Goal: Task Accomplishment & Management: Complete application form

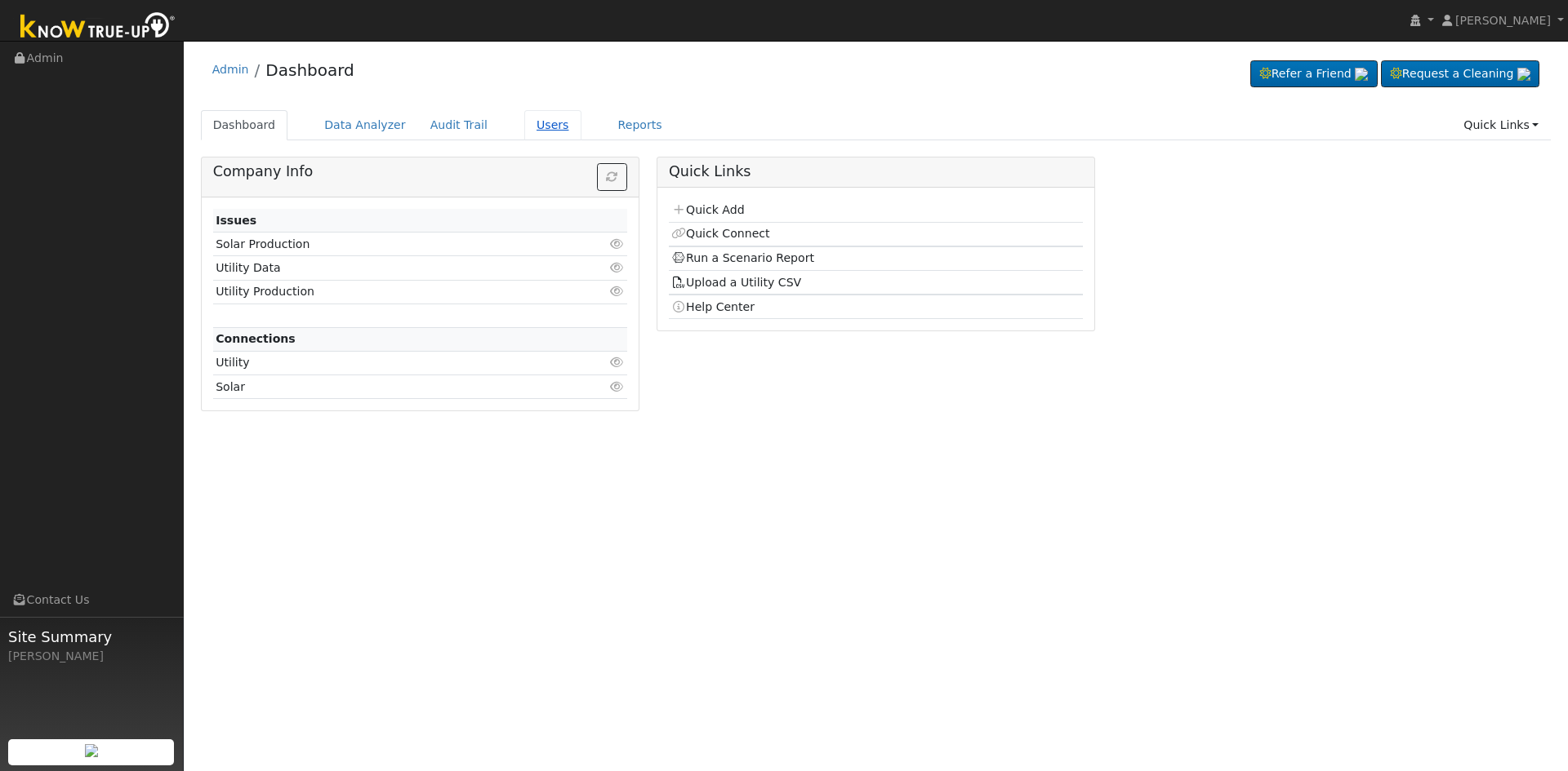
click at [528, 123] on link "Users" at bounding box center [553, 125] width 57 height 30
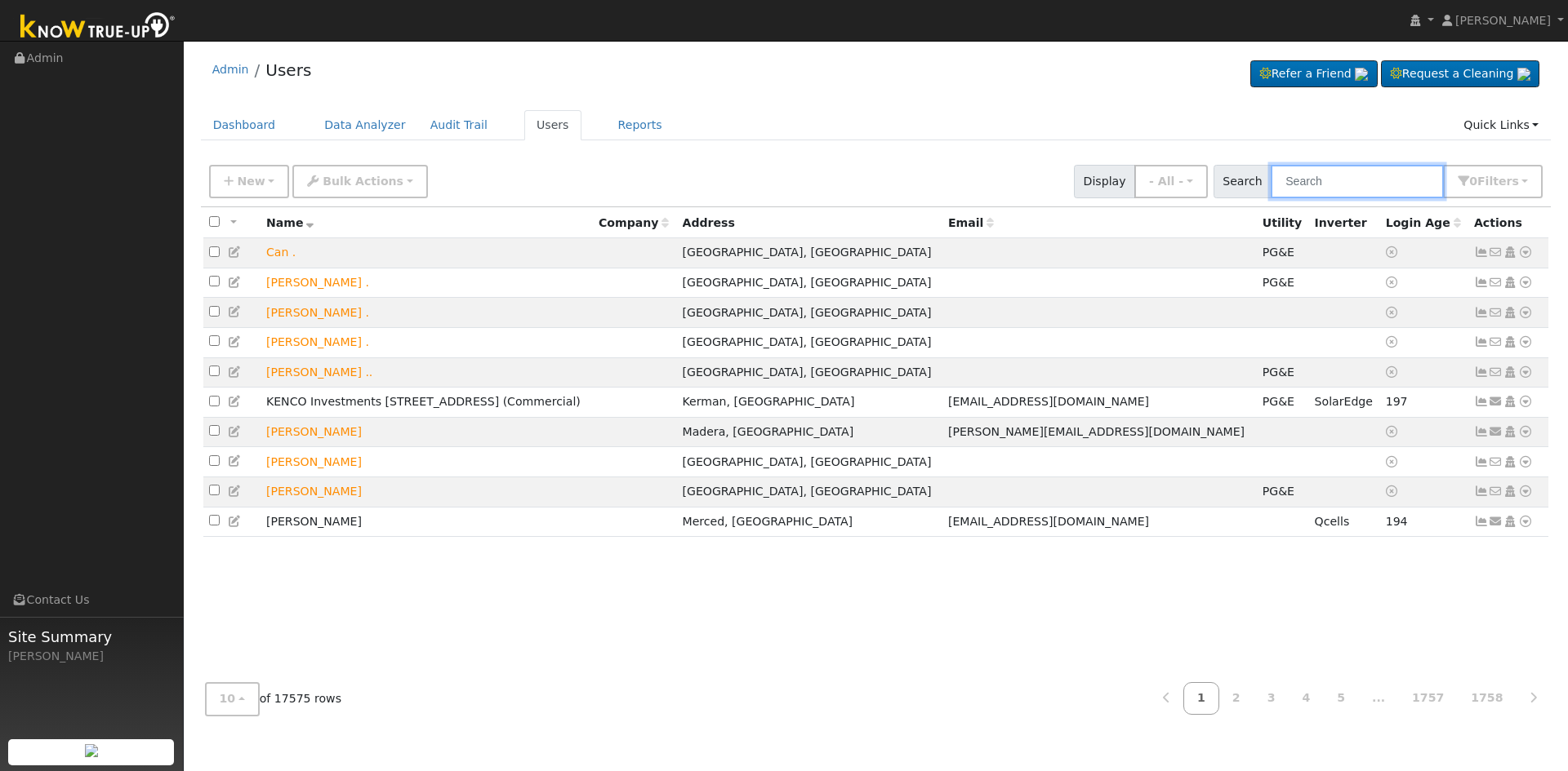
click at [1400, 175] on input "text" at bounding box center [1357, 181] width 173 height 34
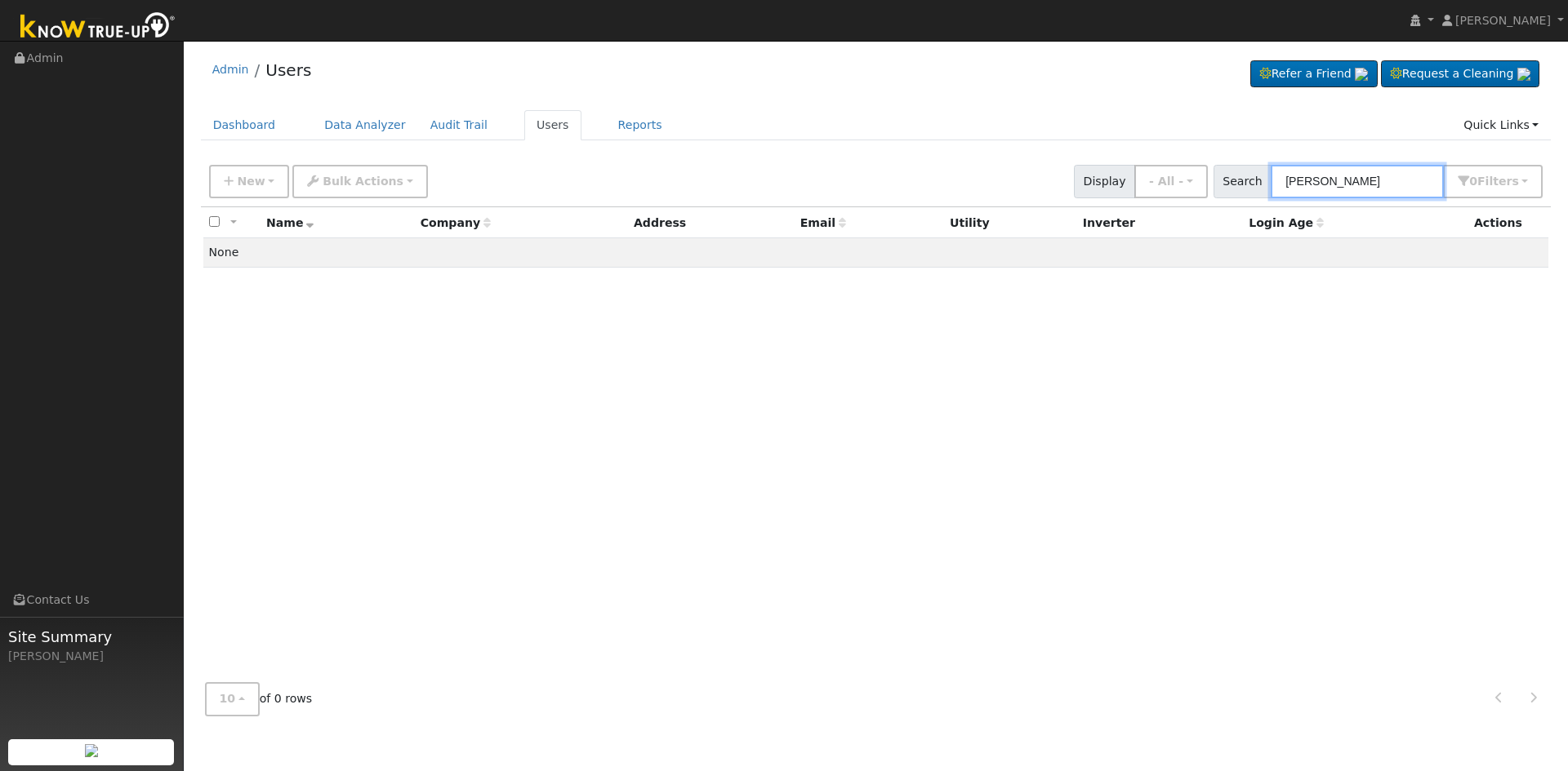
drag, startPoint x: 1369, startPoint y: 175, endPoint x: 1060, endPoint y: 190, distance: 309.4
click at [1060, 190] on div "New Add User Quick Add Quick Connect Quick Convert Lead Bulk Actions Send Email…" at bounding box center [876, 178] width 1340 height 39
type input "Semere"
click at [254, 184] on span "New" at bounding box center [251, 181] width 28 height 13
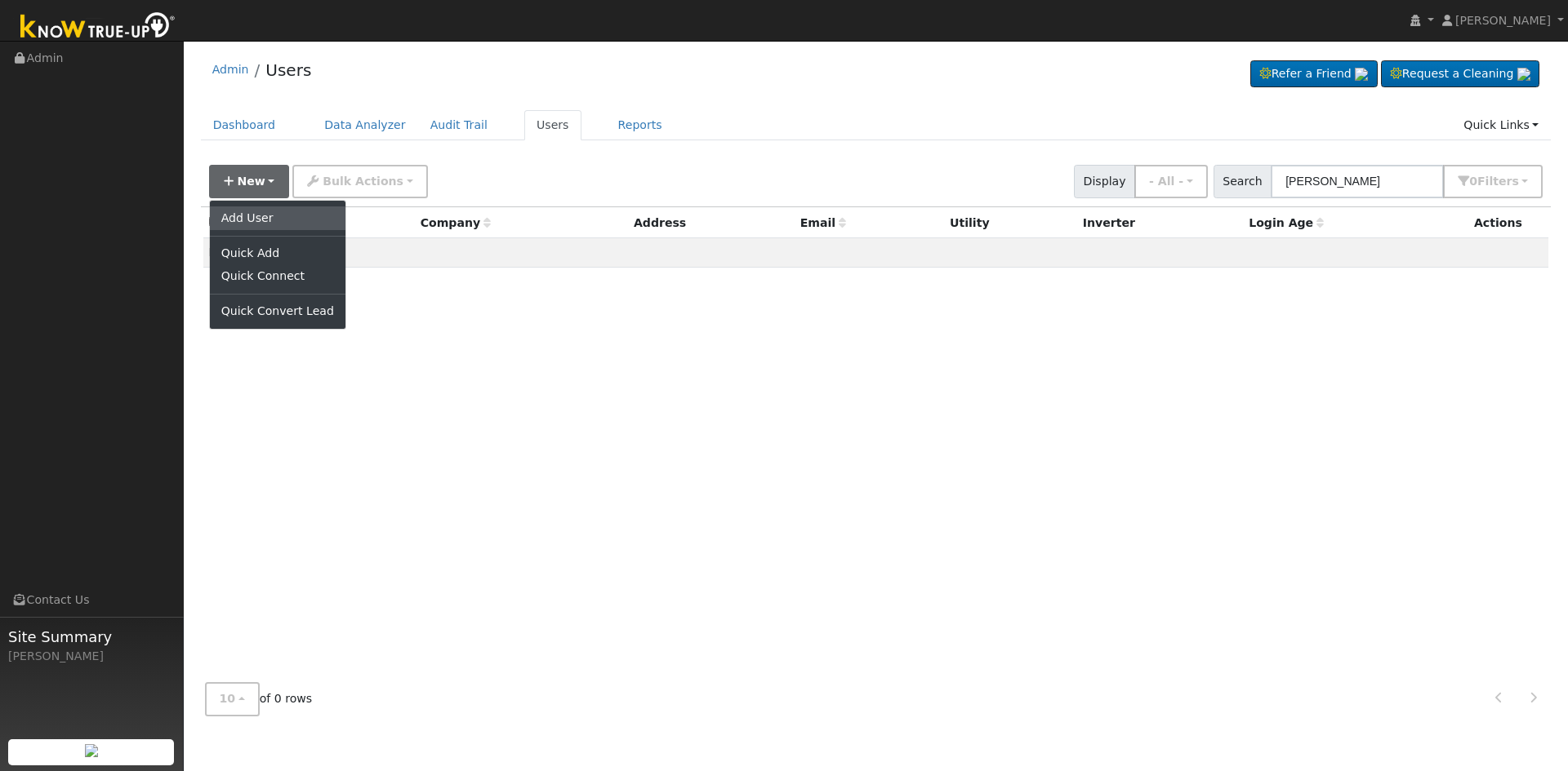
click at [264, 216] on link "Add User" at bounding box center [278, 218] width 136 height 23
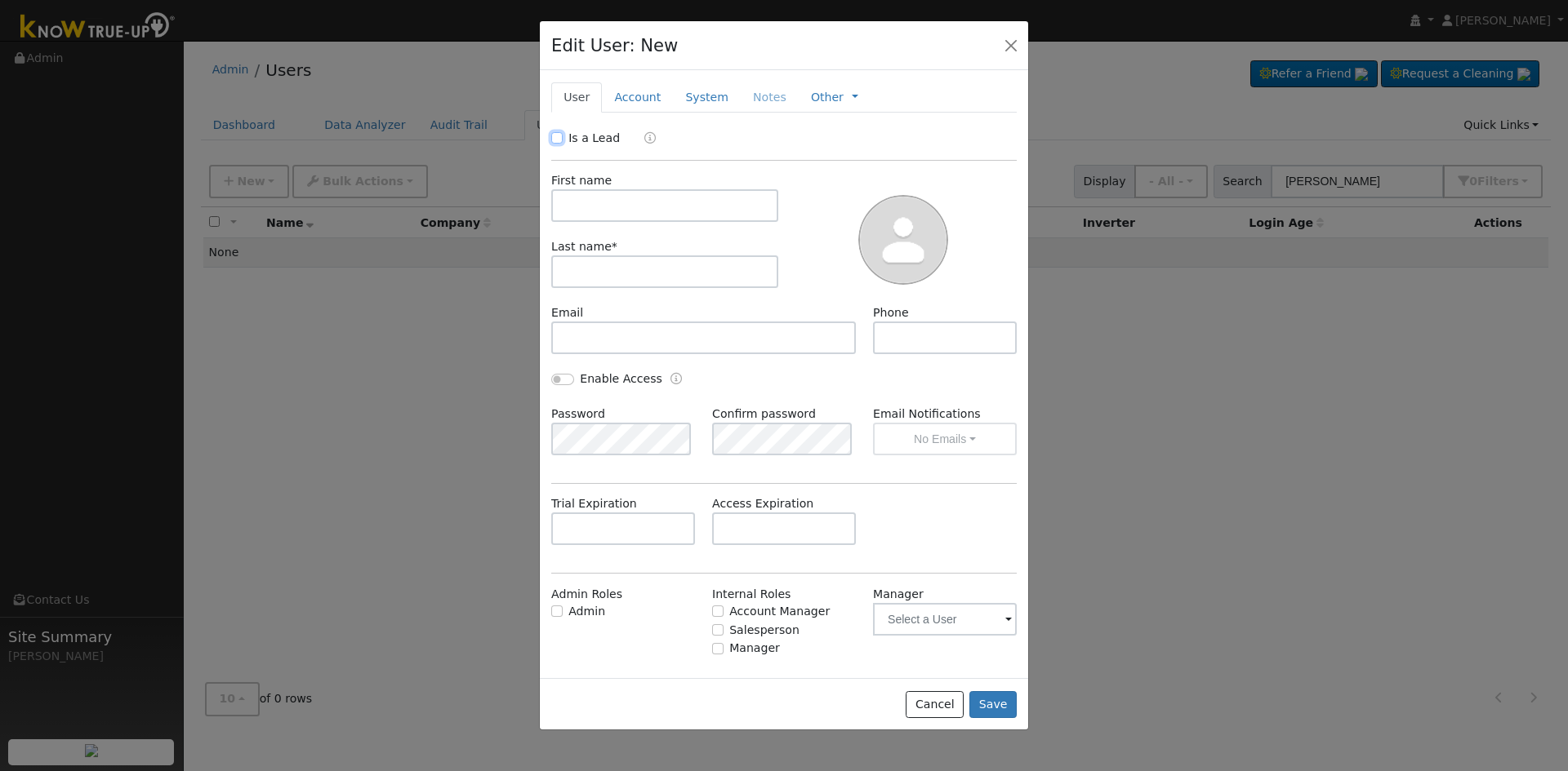
click at [556, 139] on input "Is a Lead" at bounding box center [557, 138] width 12 height 12
checkbox input "true"
click at [593, 207] on input "text" at bounding box center [664, 206] width 227 height 33
type input "Semere"
type input "Paulos"
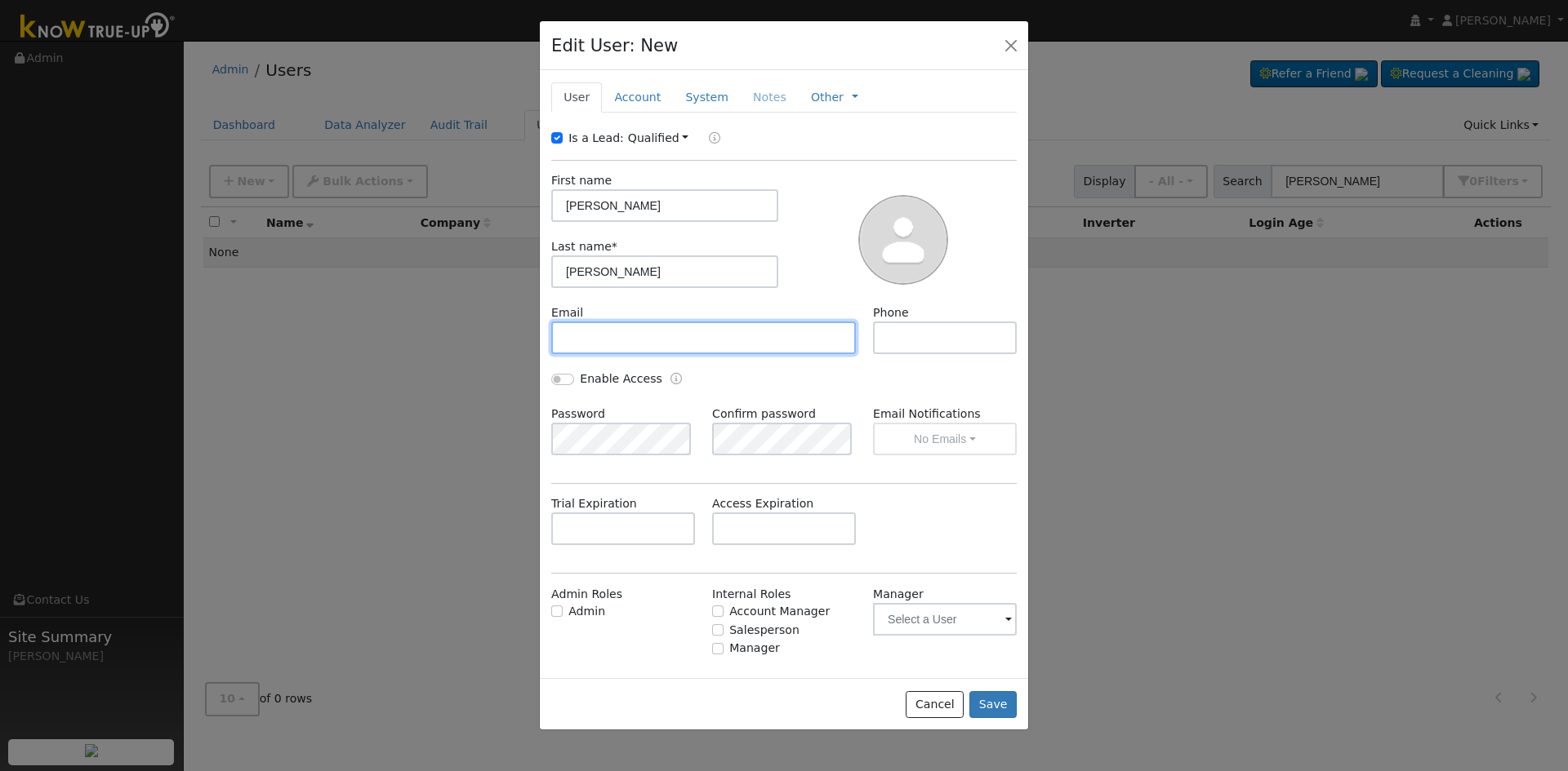
click at [609, 336] on input "text" at bounding box center [703, 338] width 305 height 33
type input "sixthpaulos@gmail.com"
click at [638, 100] on link "Account" at bounding box center [637, 97] width 71 height 30
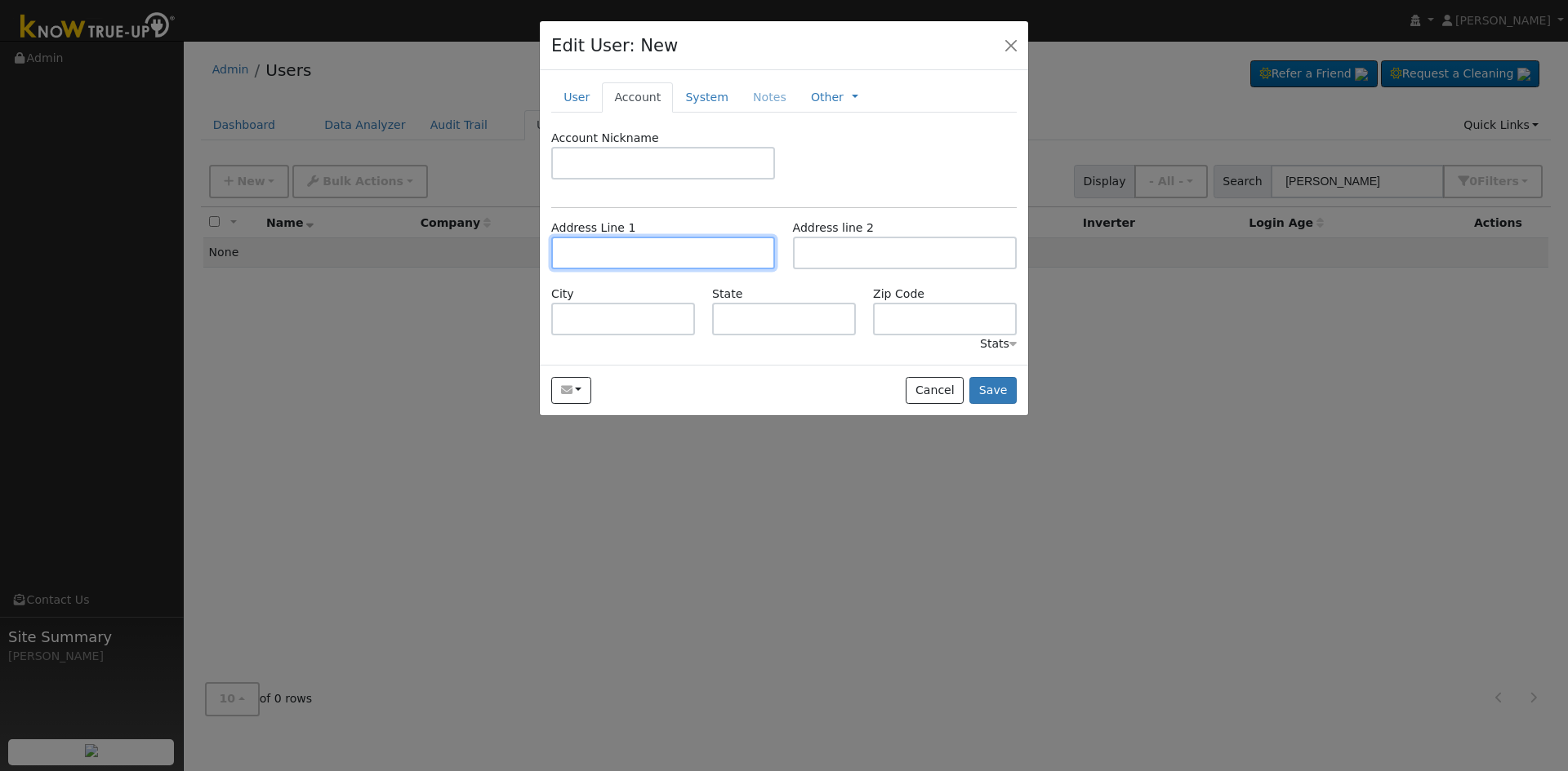
click at [628, 255] on input "text" at bounding box center [662, 253] width 224 height 33
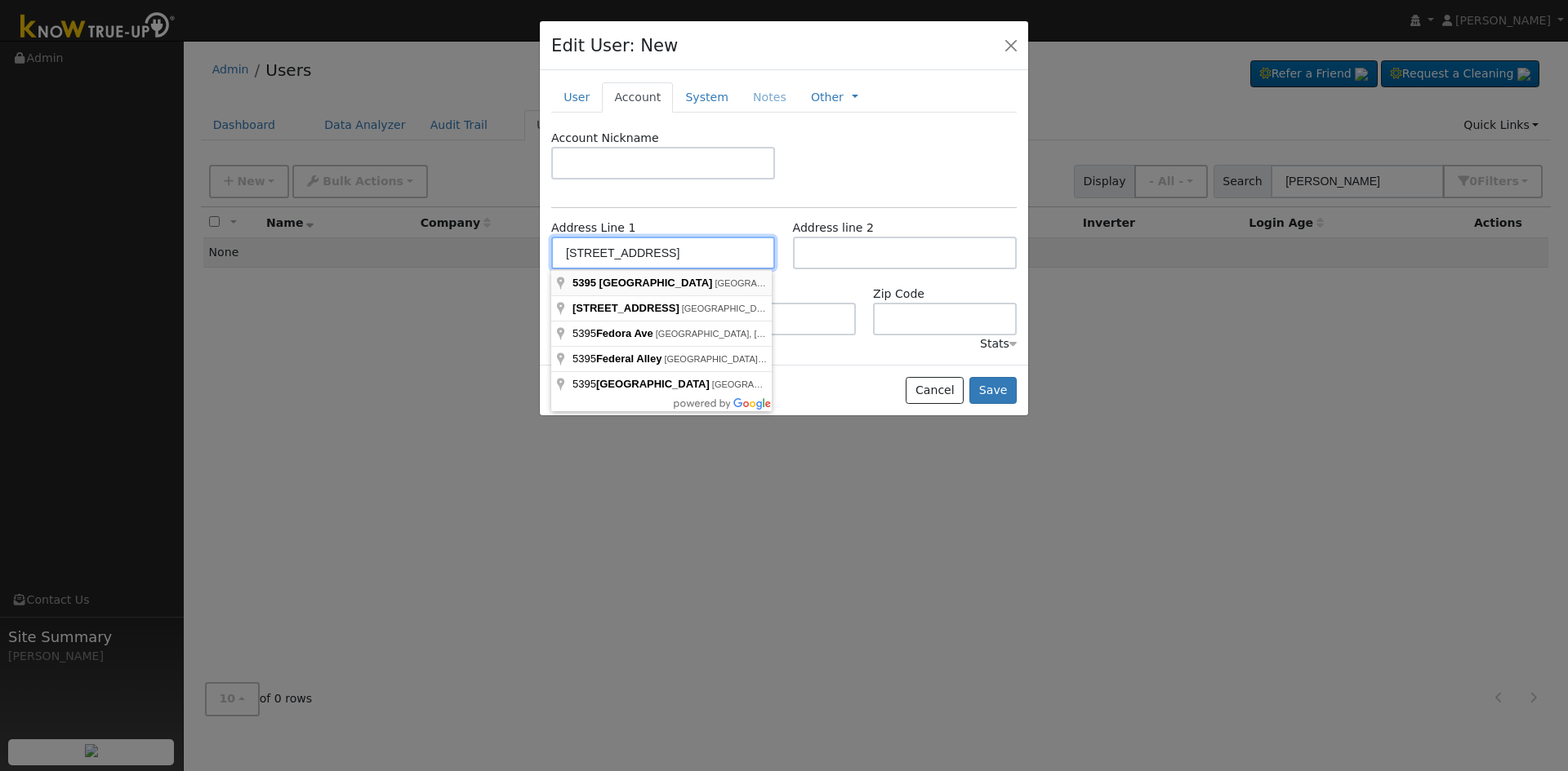
type input "5395 West Fedora Avenue"
type input "[GEOGRAPHIC_DATA]"
type input "CA"
type input "93722"
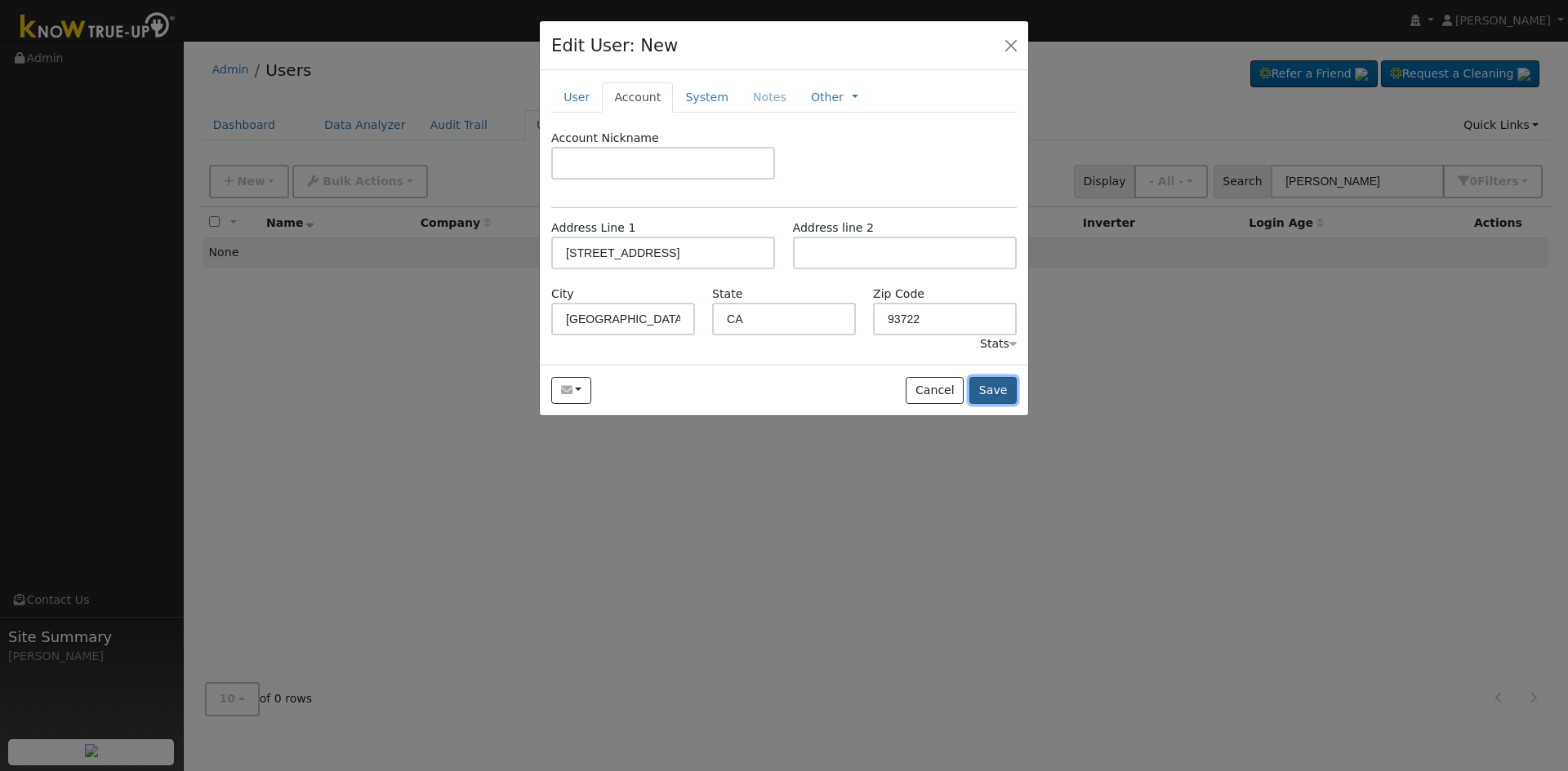
click at [991, 392] on button "Save" at bounding box center [992, 391] width 47 height 28
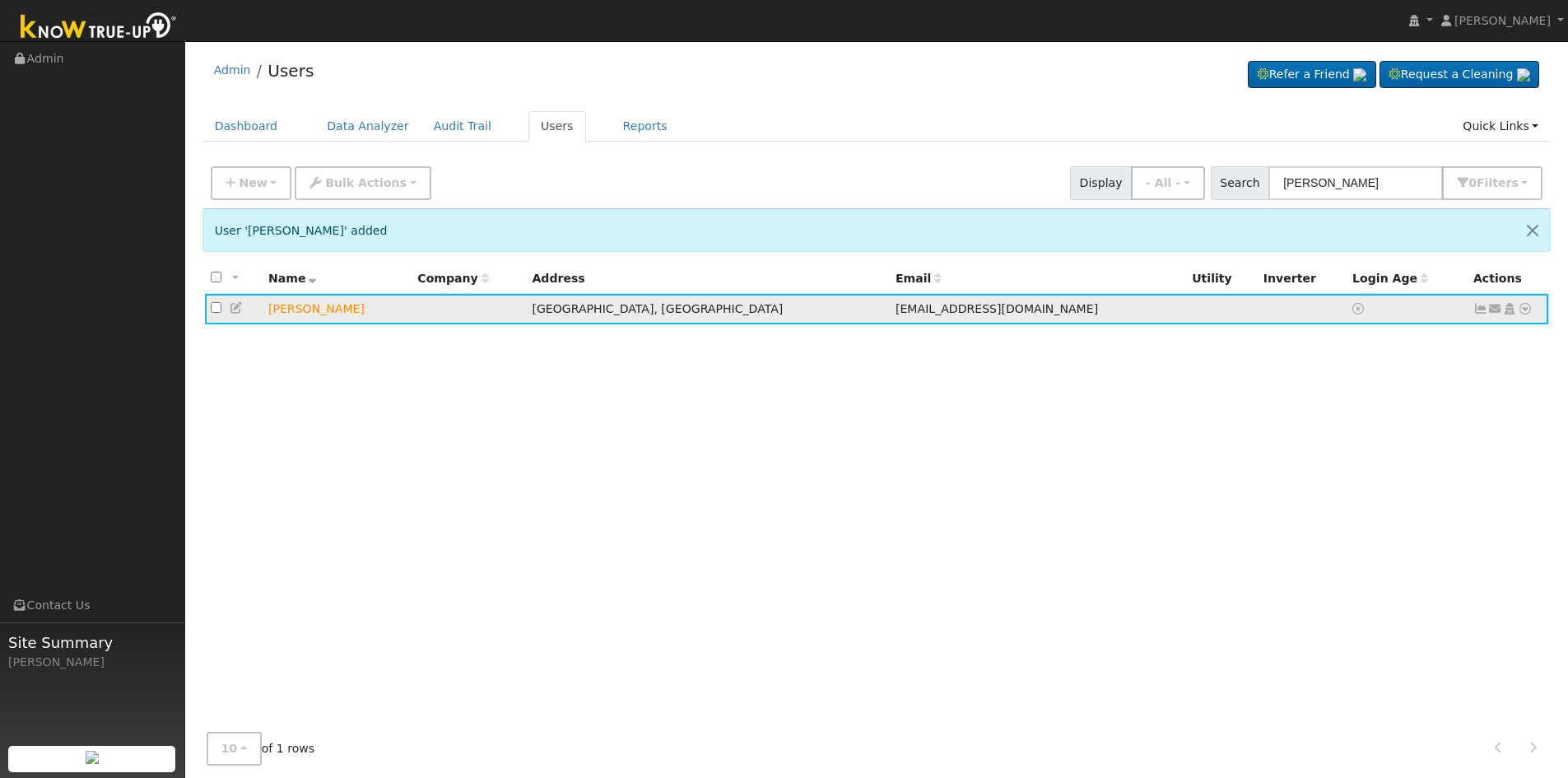
click at [1529, 312] on icon at bounding box center [1525, 308] width 15 height 12
click at [1495, 310] on icon at bounding box center [1495, 308] width 15 height 12
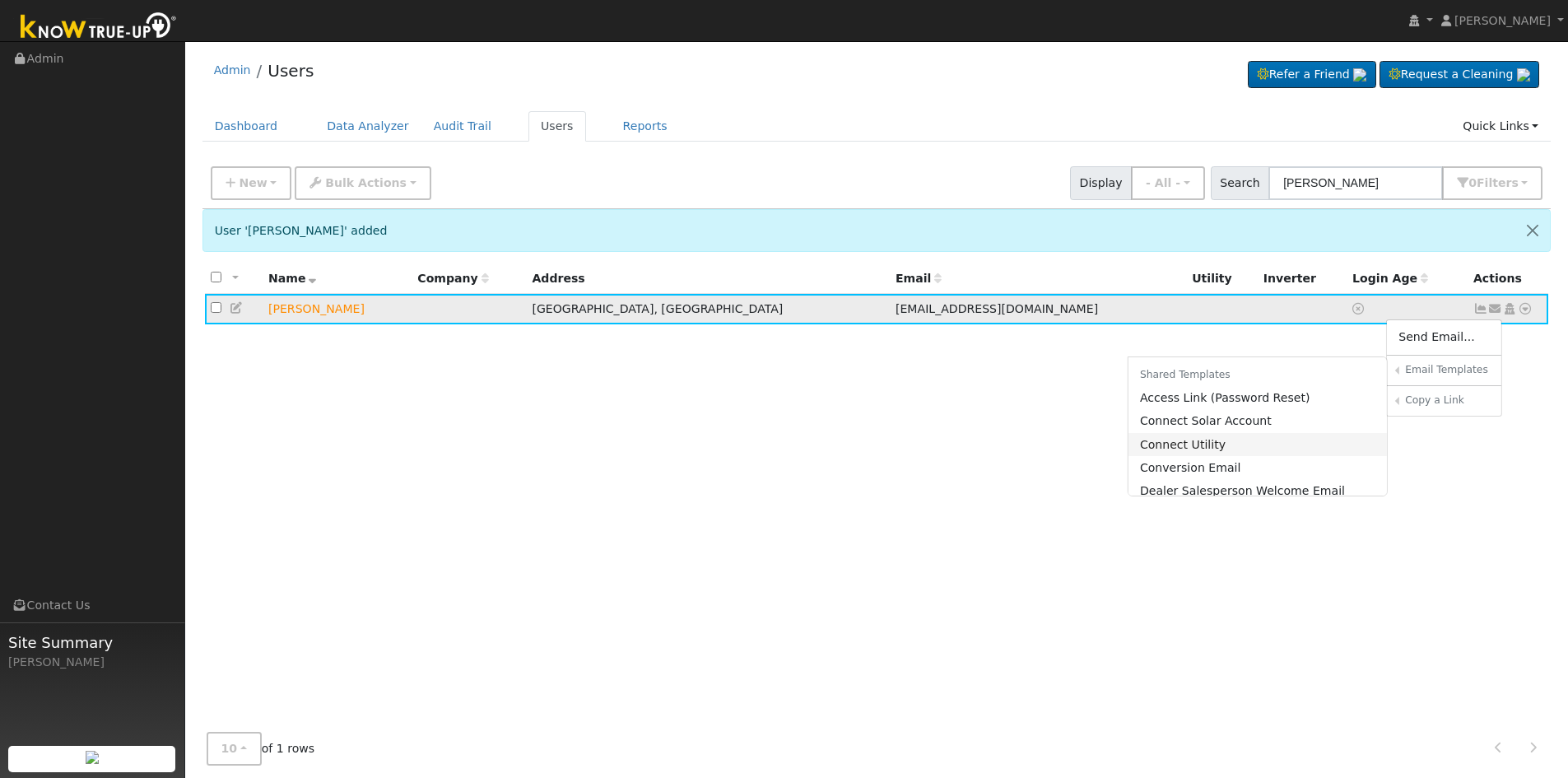
scroll to position [82, 0]
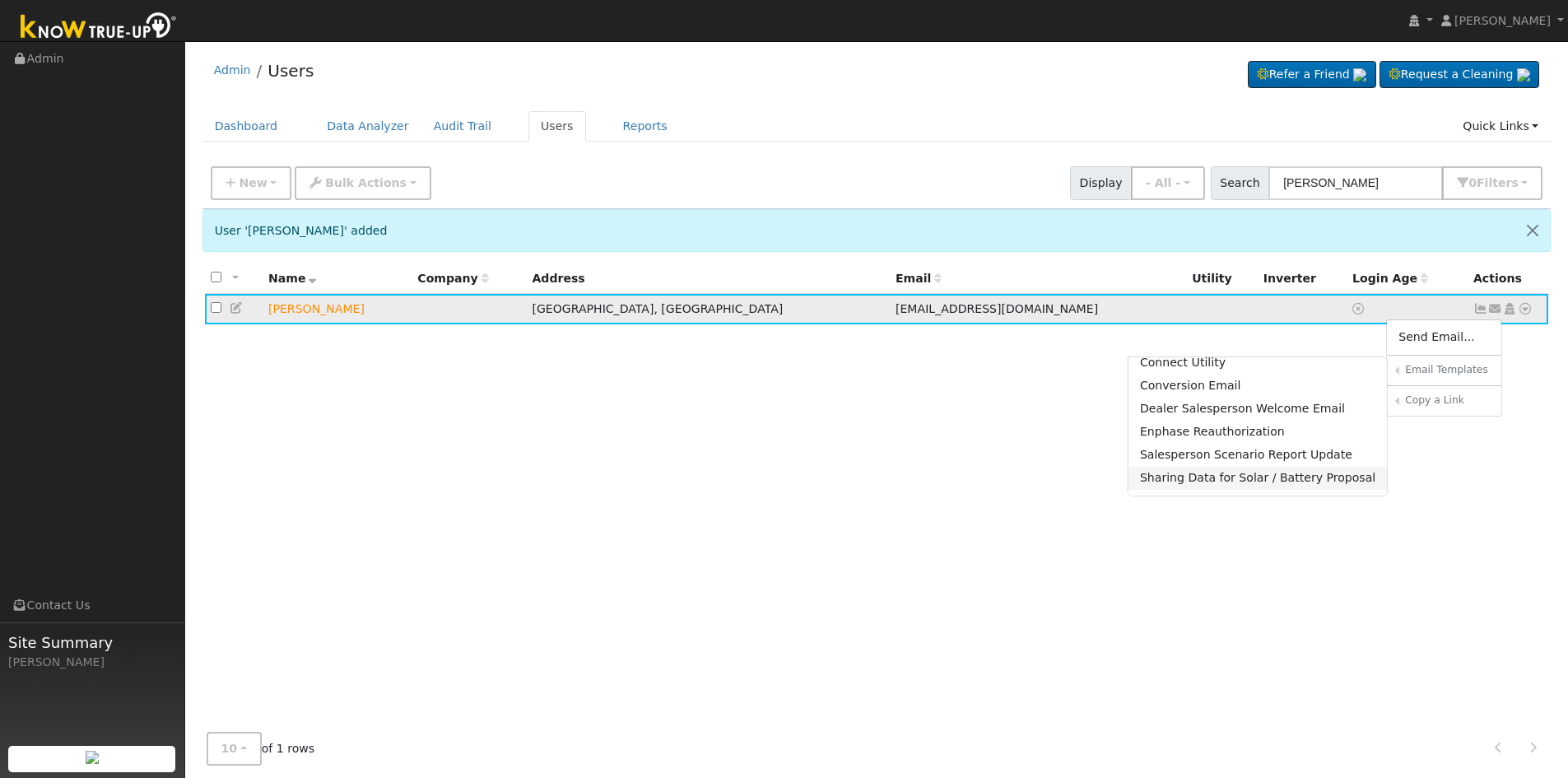
click at [1224, 477] on link "Sharing Data for Solar / Battery Proposal" at bounding box center [1259, 478] width 260 height 23
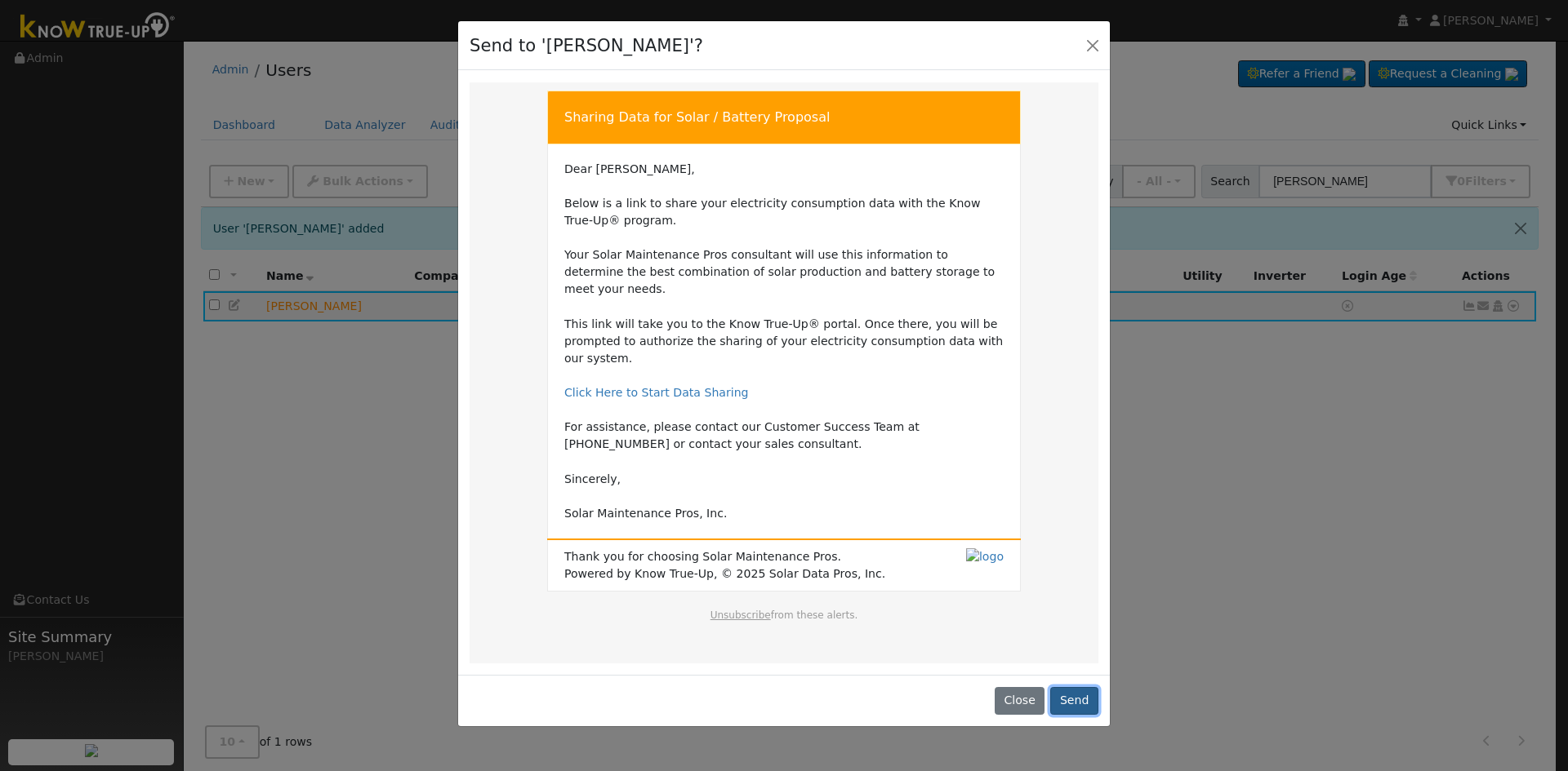
click at [1078, 687] on button "Send" at bounding box center [1074, 700] width 48 height 28
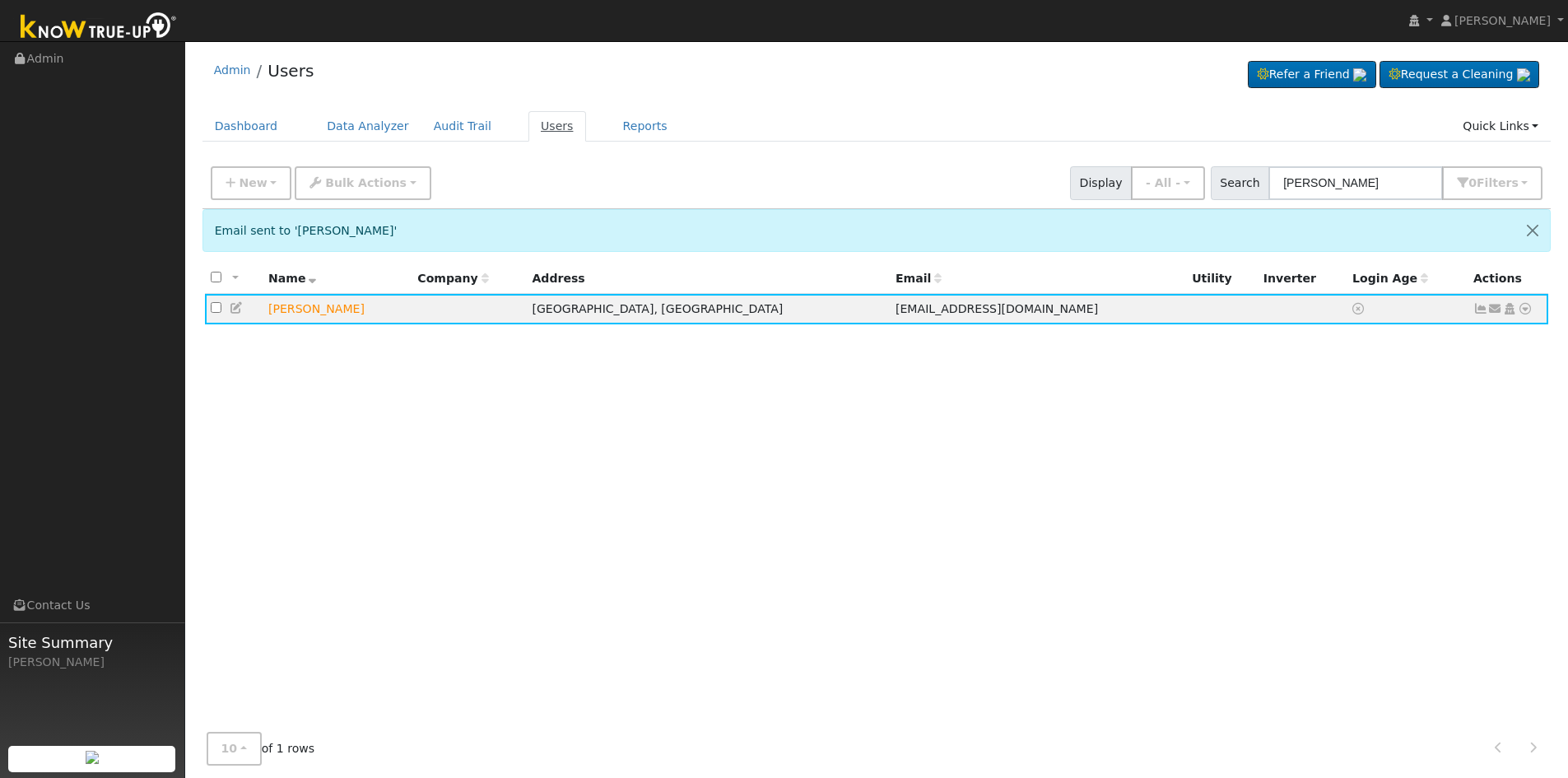
click at [543, 122] on link "Users" at bounding box center [557, 126] width 58 height 30
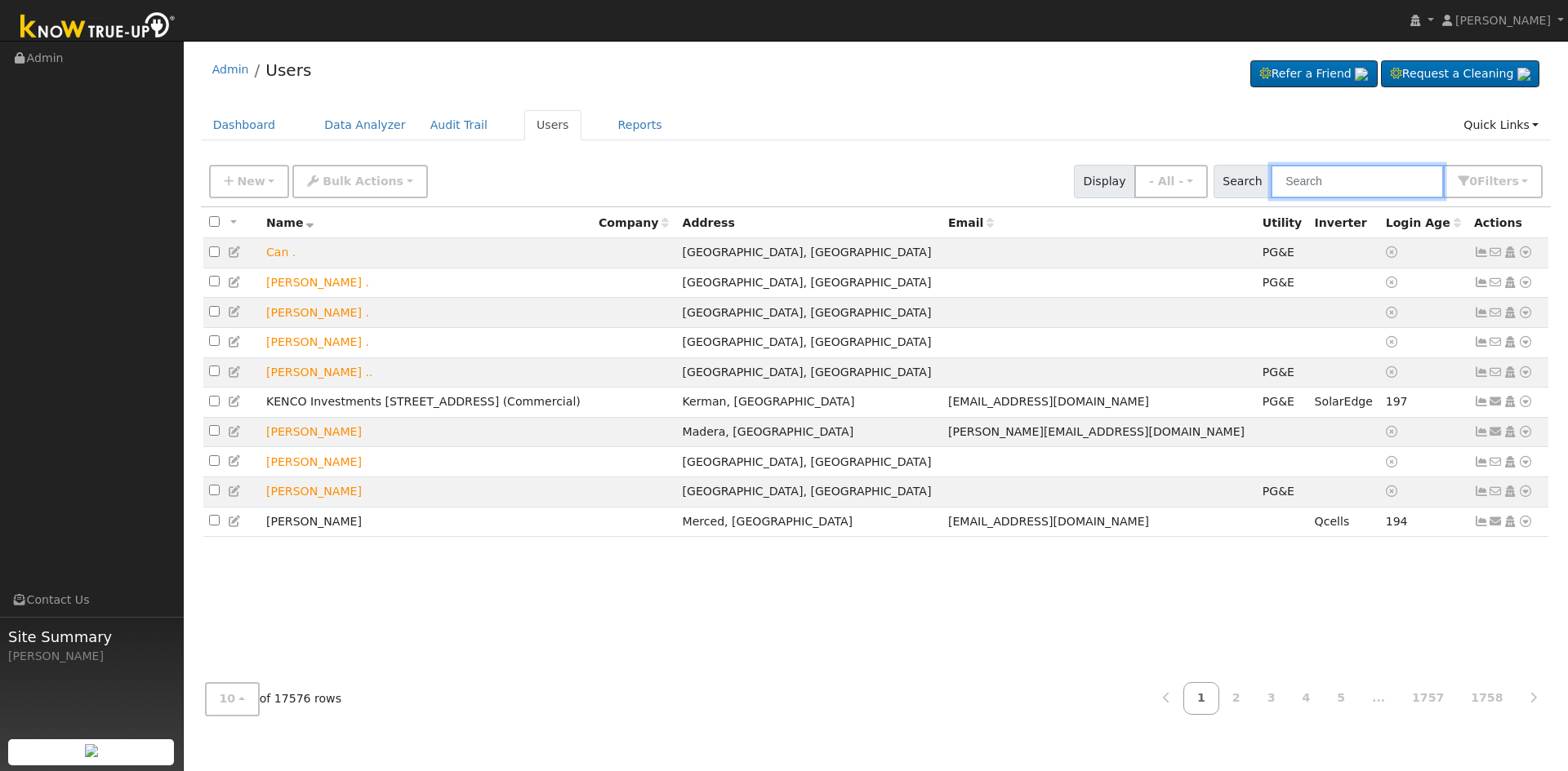
click at [1326, 182] on input "text" at bounding box center [1357, 181] width 173 height 34
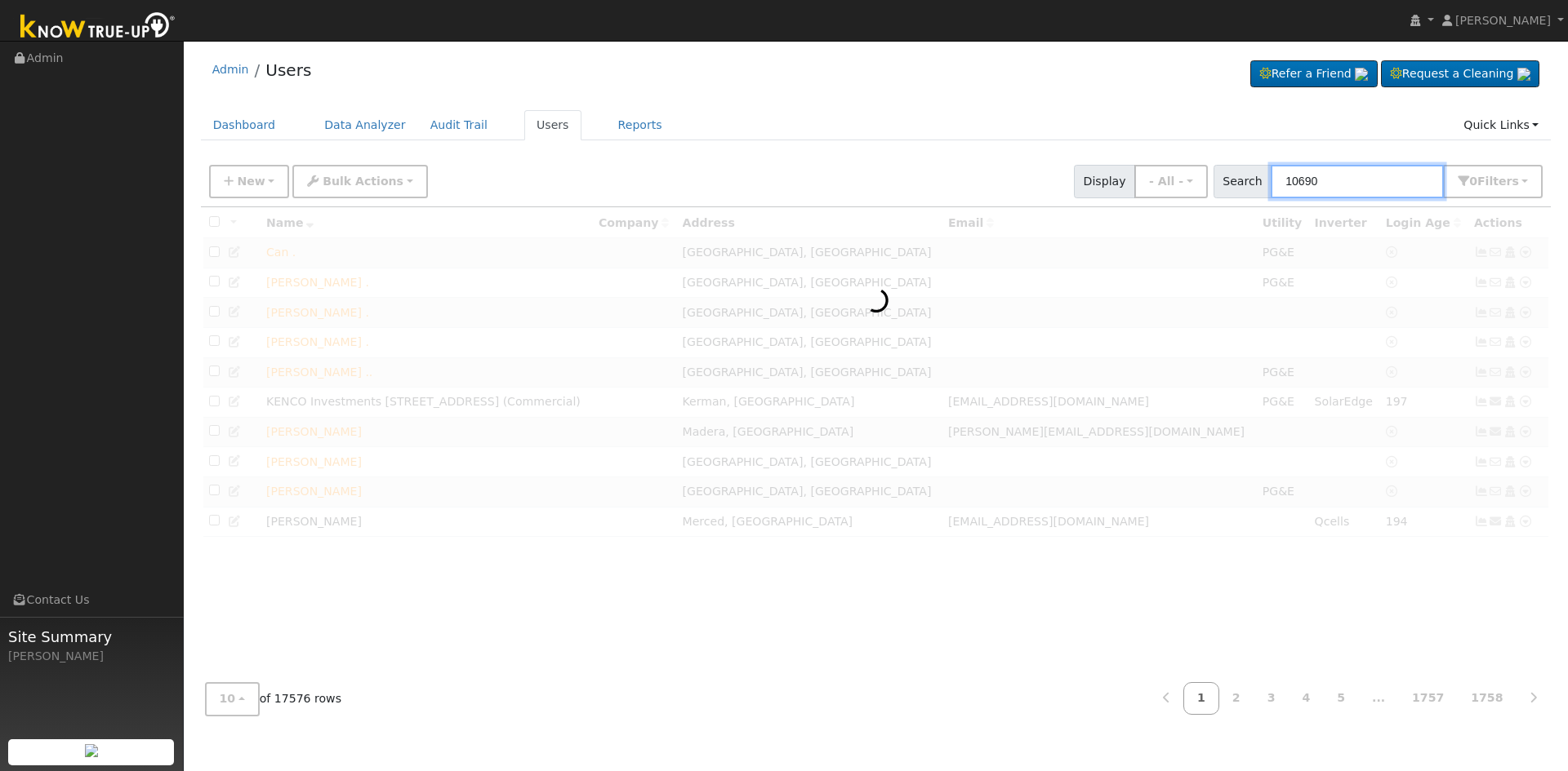
click at [1367, 176] on input "10690" at bounding box center [1357, 181] width 173 height 34
drag, startPoint x: 1293, startPoint y: 184, endPoint x: 975, endPoint y: 198, distance: 318.3
click at [975, 198] on div "New Add User Quick Add Quick Connect Quick Convert Lead Bulk Actions Send Email…" at bounding box center [876, 178] width 1340 height 39
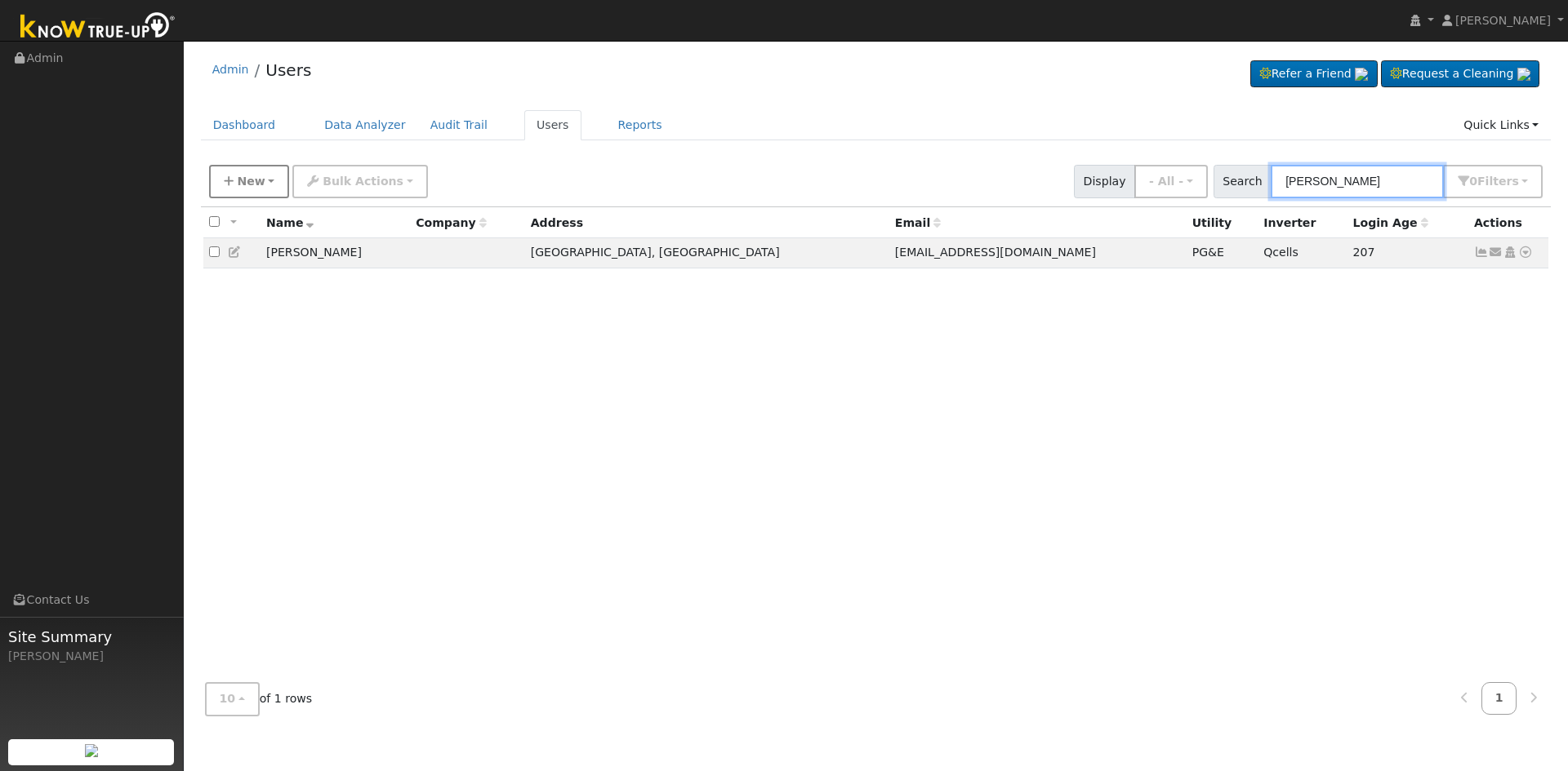
type input "[PERSON_NAME]"
click at [255, 180] on span "New" at bounding box center [251, 181] width 28 height 13
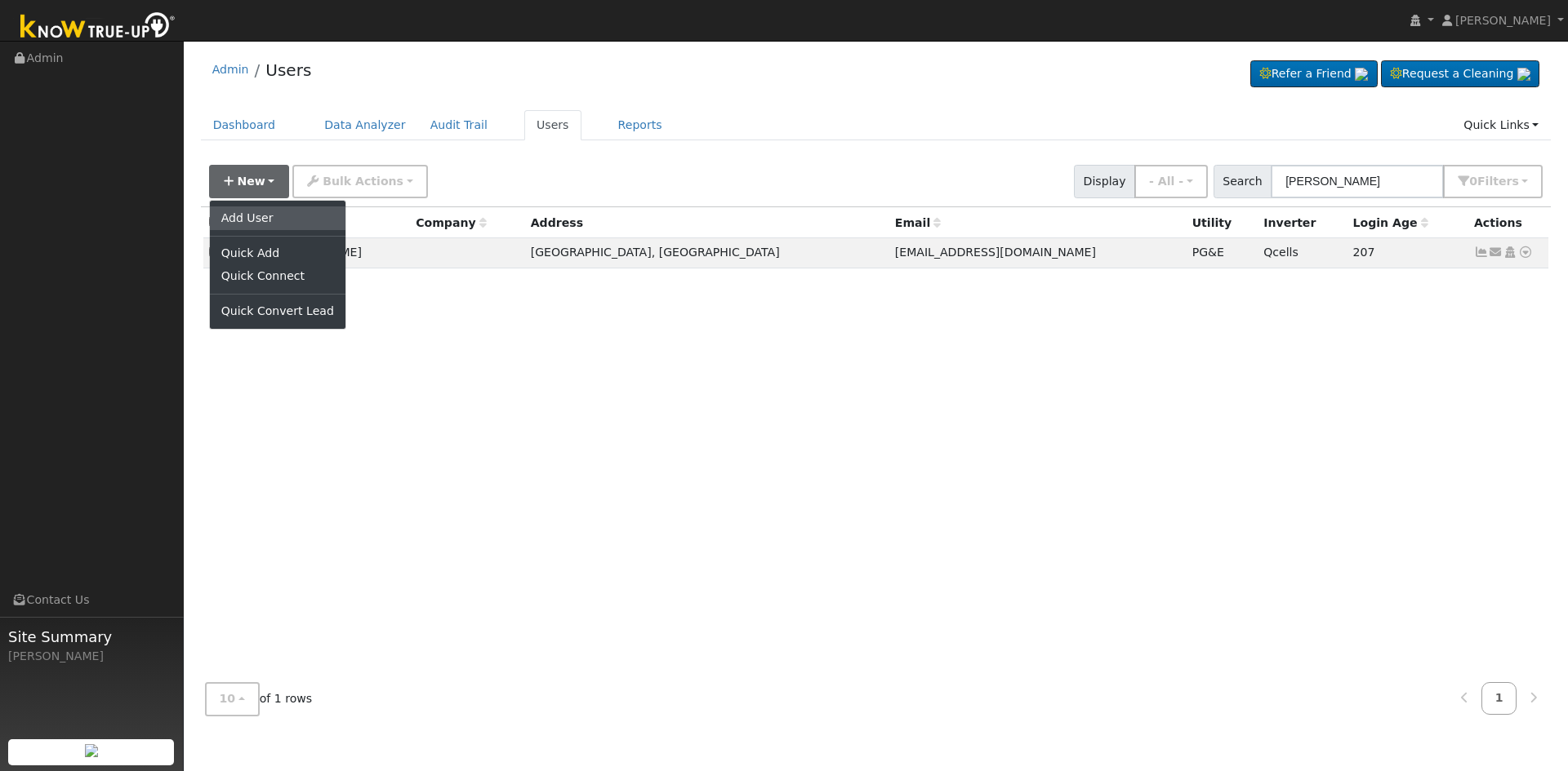
click at [286, 221] on link "Add User" at bounding box center [278, 218] width 136 height 23
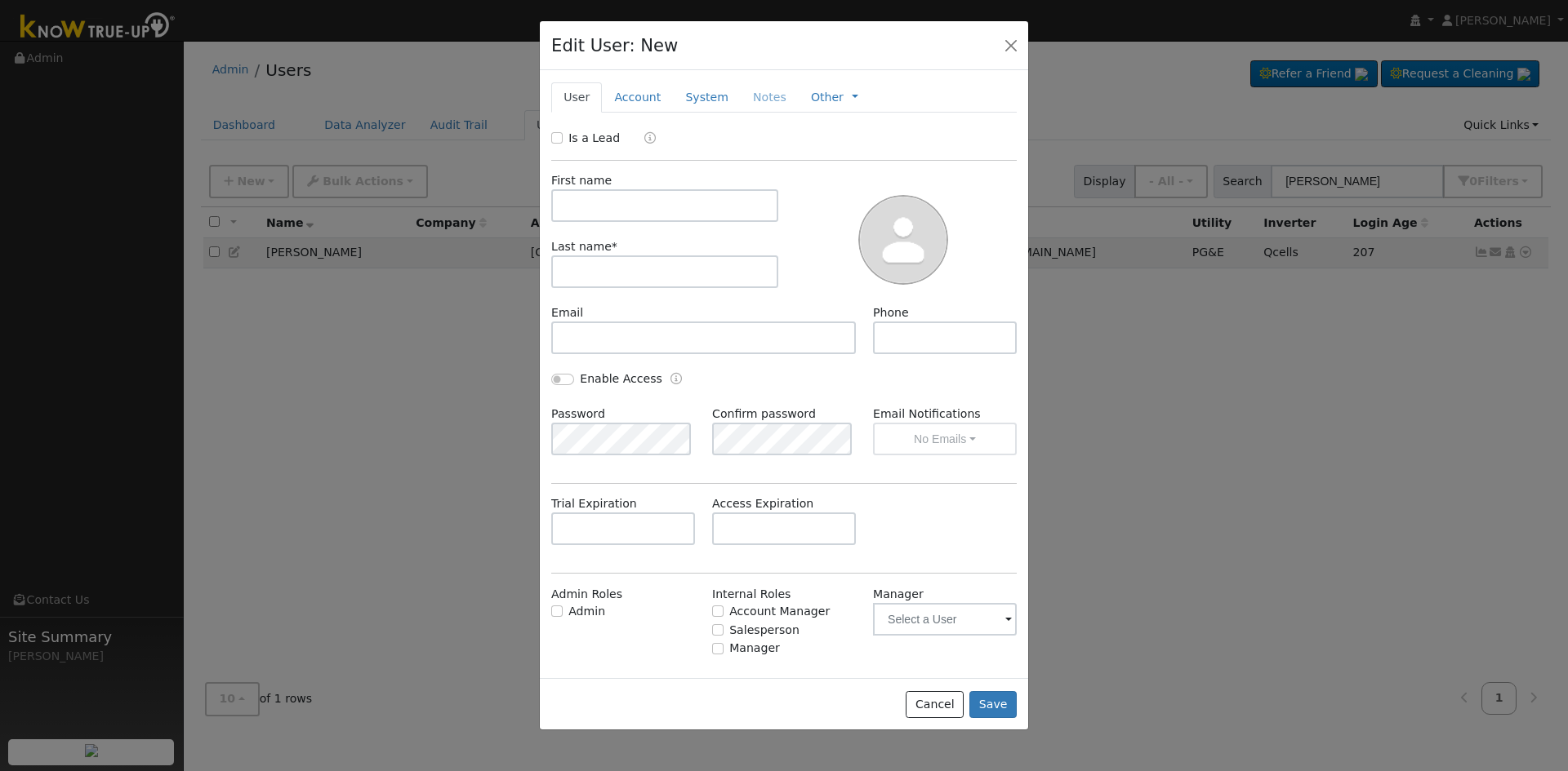
click at [551, 136] on div "Is a Lead" at bounding box center [784, 138] width 483 height 18
click at [558, 139] on input "Is a Lead" at bounding box center [557, 138] width 12 height 12
checkbox input "true"
click at [596, 203] on input "text" at bounding box center [664, 206] width 227 height 33
type input "[PERSON_NAME]"
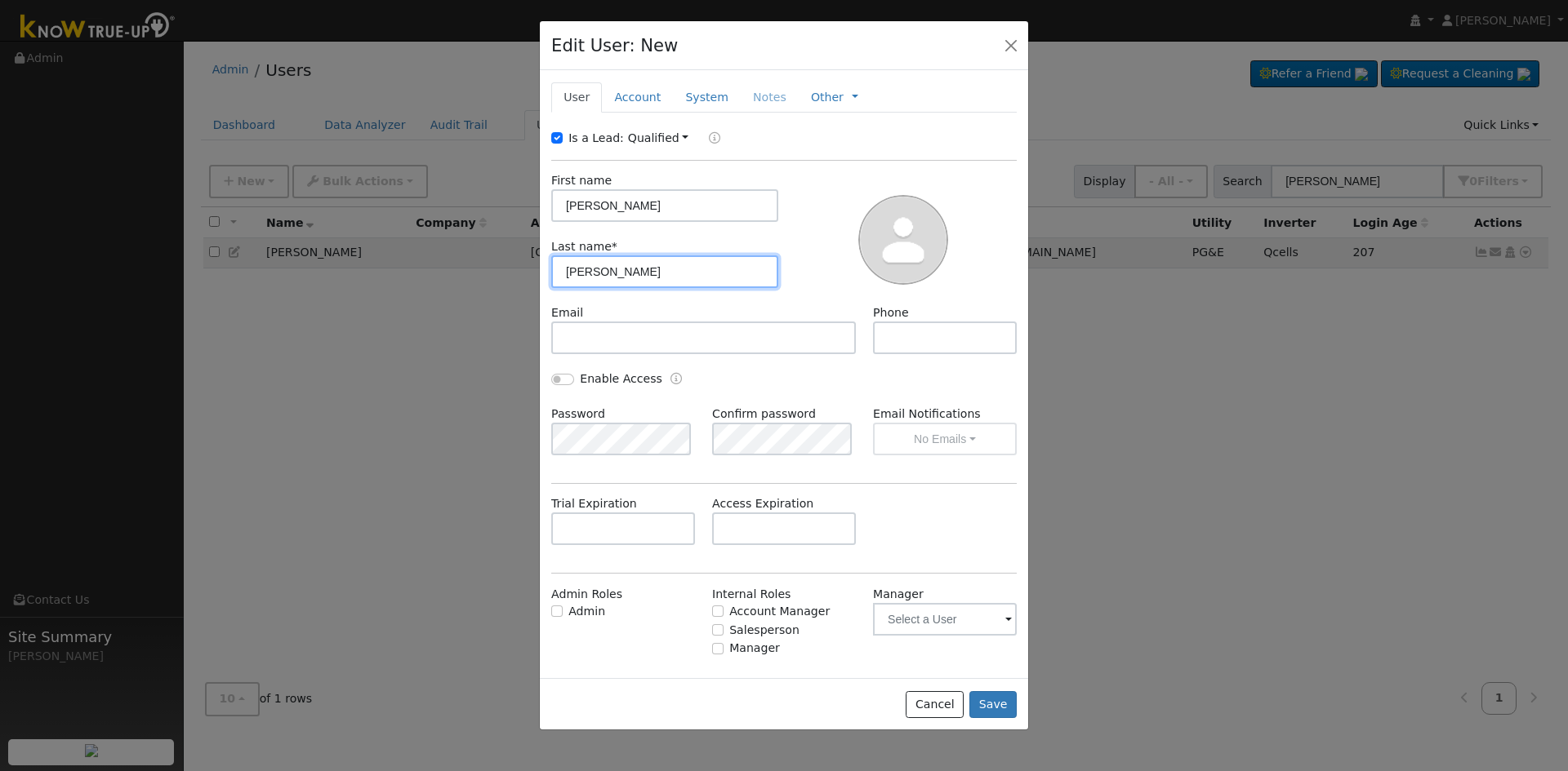
type input "[PERSON_NAME]"
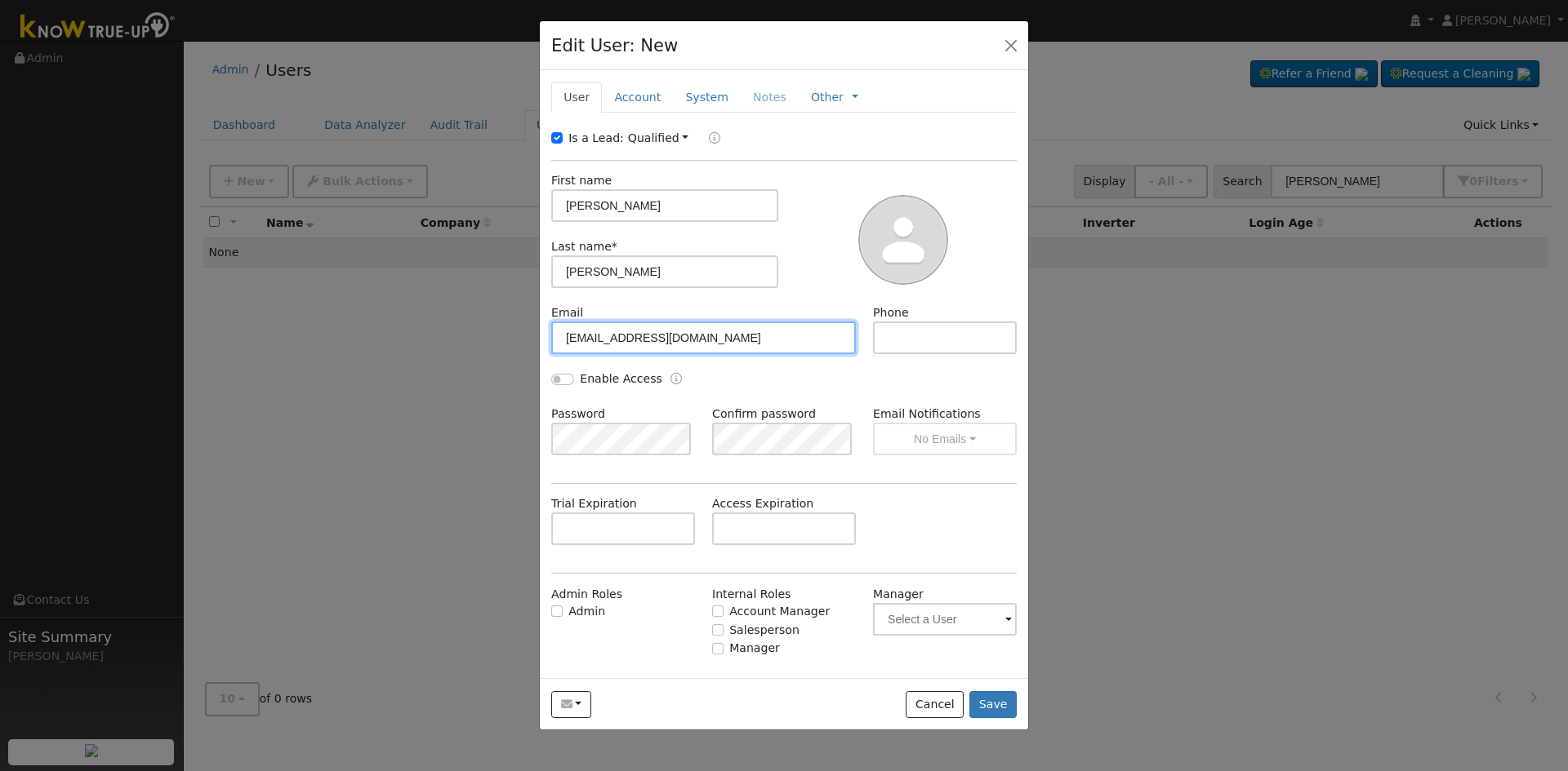
type input "[EMAIL_ADDRESS][DOMAIN_NAME]"
click at [629, 101] on link "Account" at bounding box center [637, 97] width 71 height 30
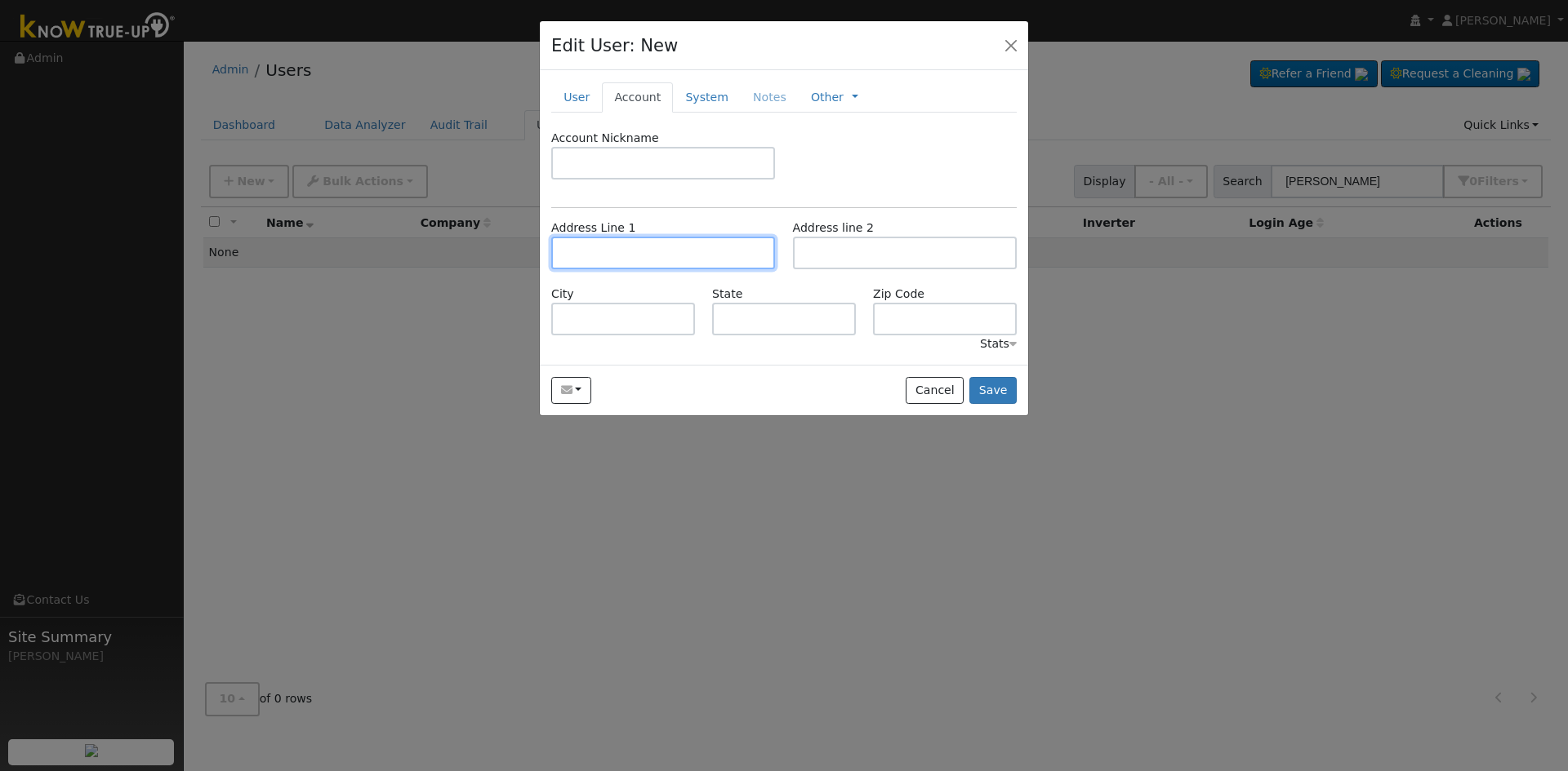
click at [660, 248] on input "text" at bounding box center [662, 253] width 224 height 33
type input "[STREET_ADDRESS]"
type input "[GEOGRAPHIC_DATA]"
type input "CA"
type input "93730"
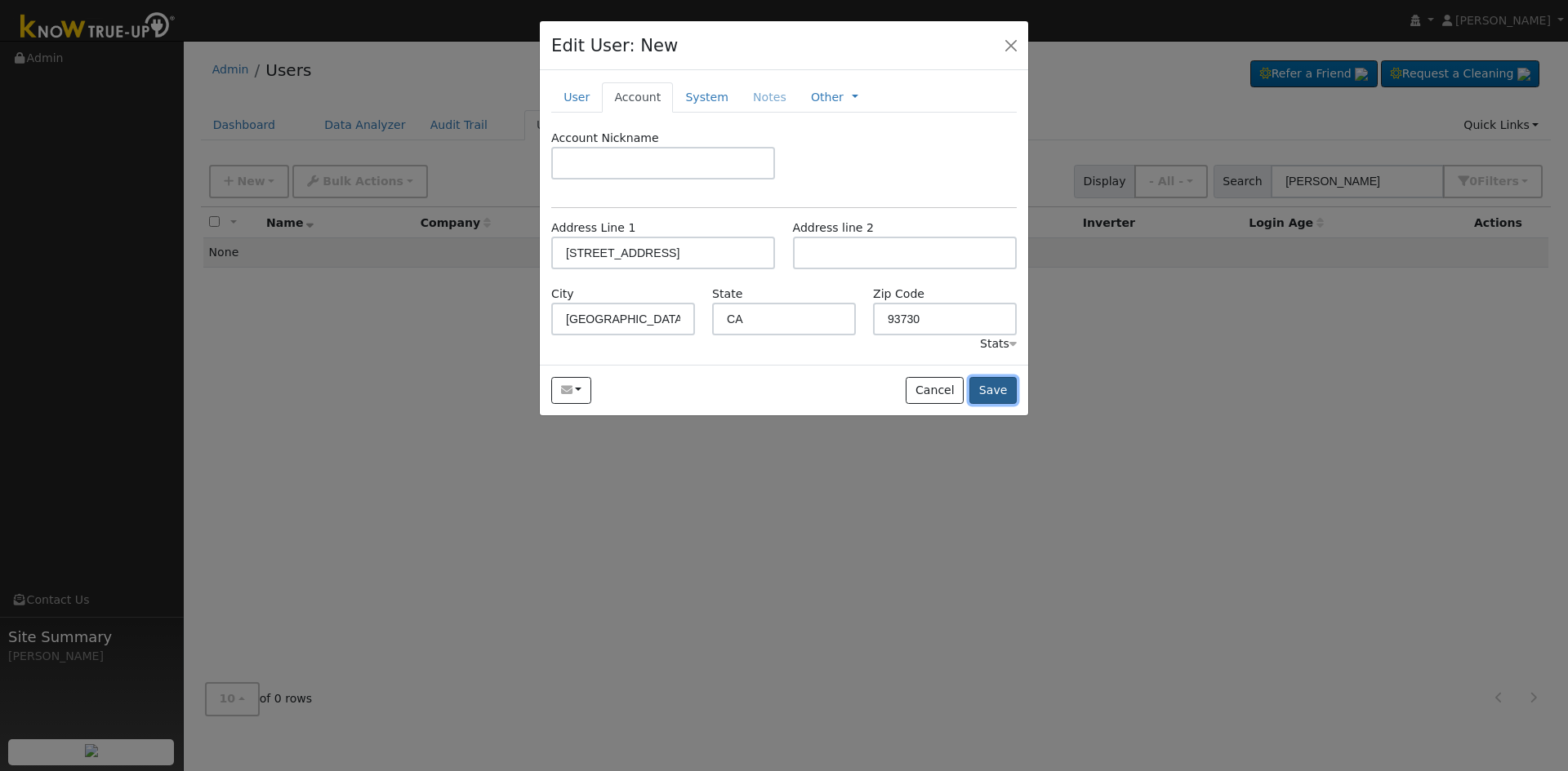
click at [992, 384] on button "Save" at bounding box center [992, 391] width 47 height 28
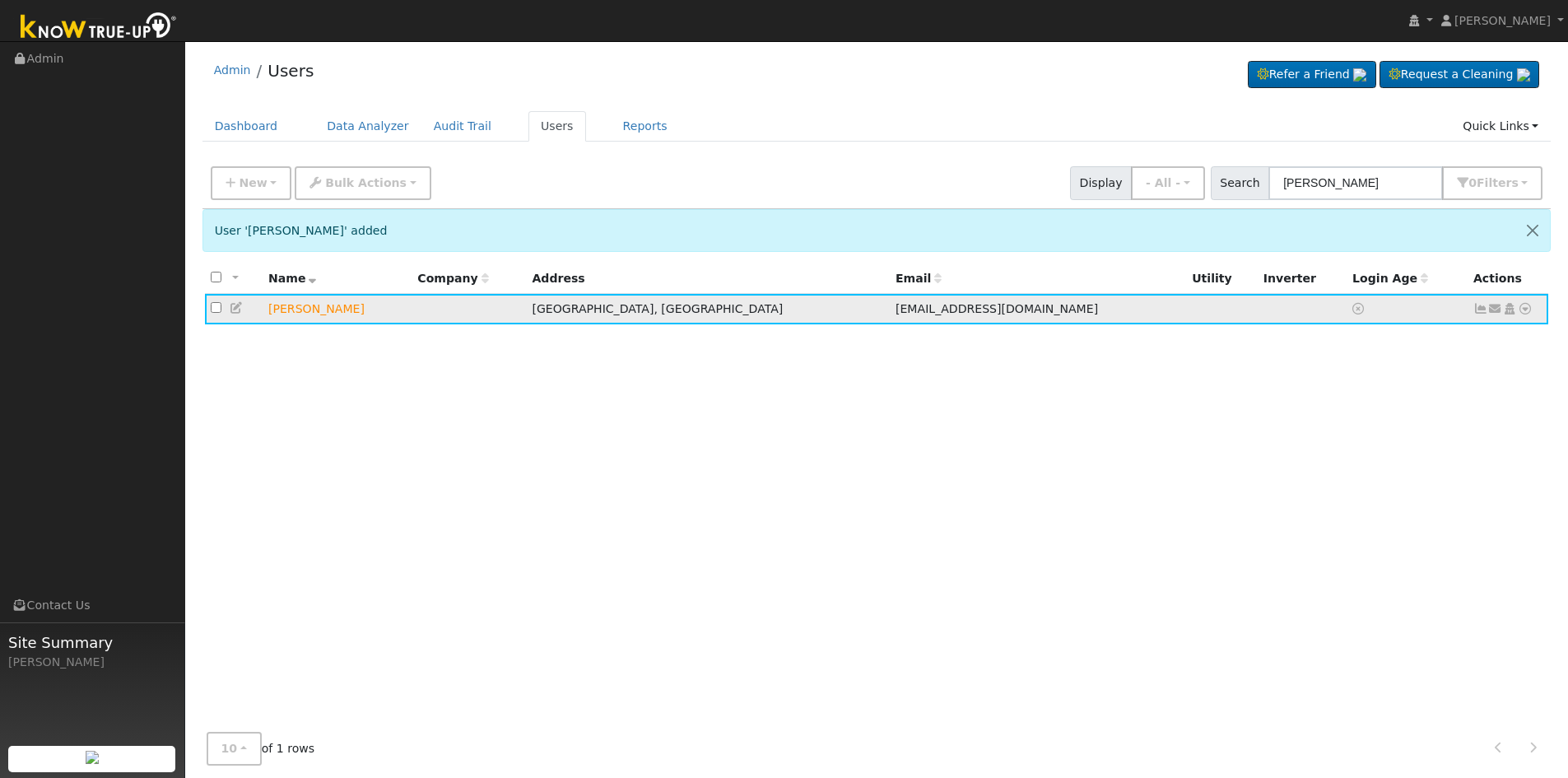
click at [1528, 308] on icon at bounding box center [1525, 308] width 15 height 12
click at [1493, 307] on icon at bounding box center [1495, 308] width 15 height 12
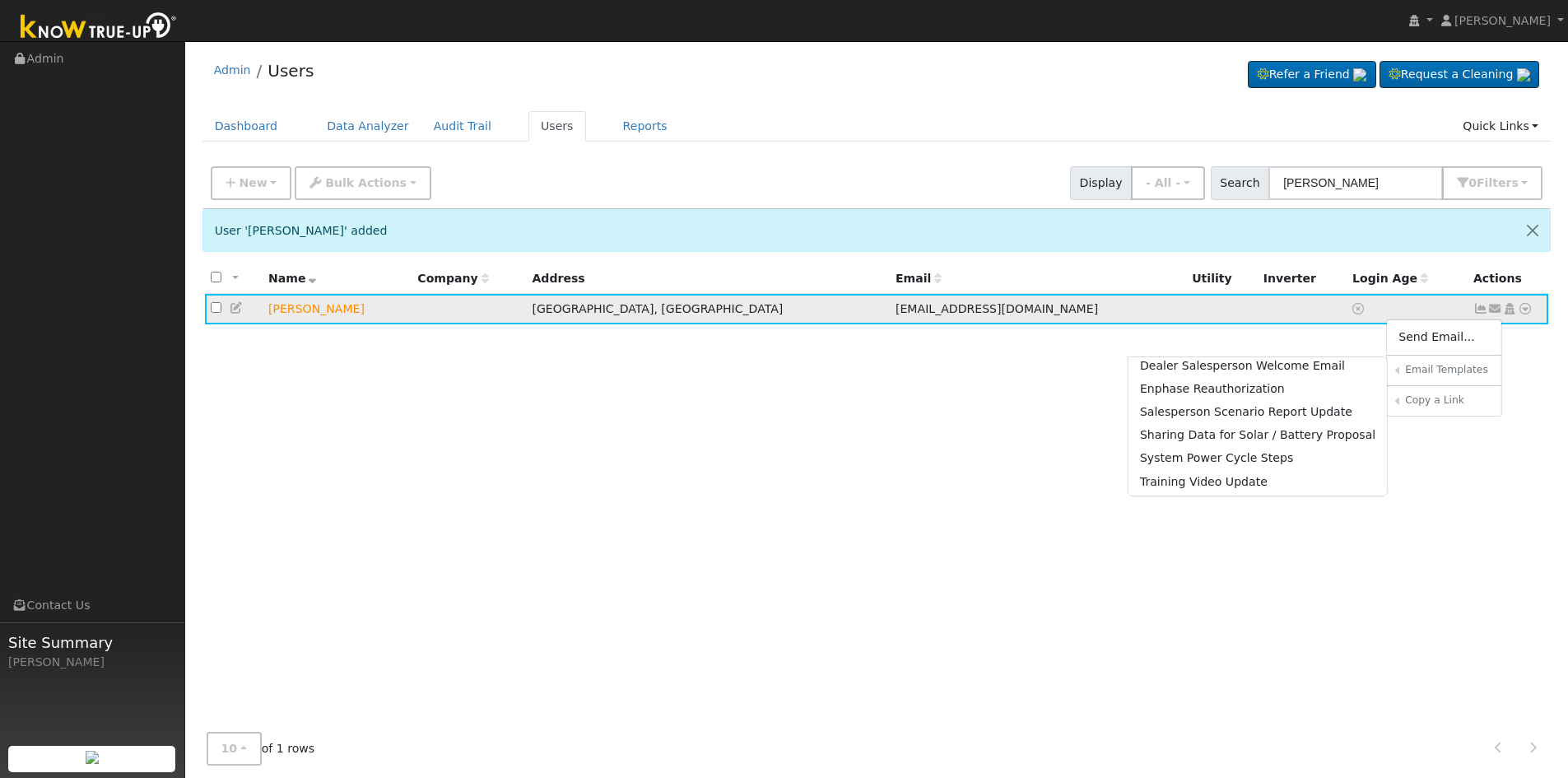
scroll to position [165, 0]
click at [1228, 393] on link "Sharing Data for Solar / Battery Proposal" at bounding box center [1259, 396] width 260 height 23
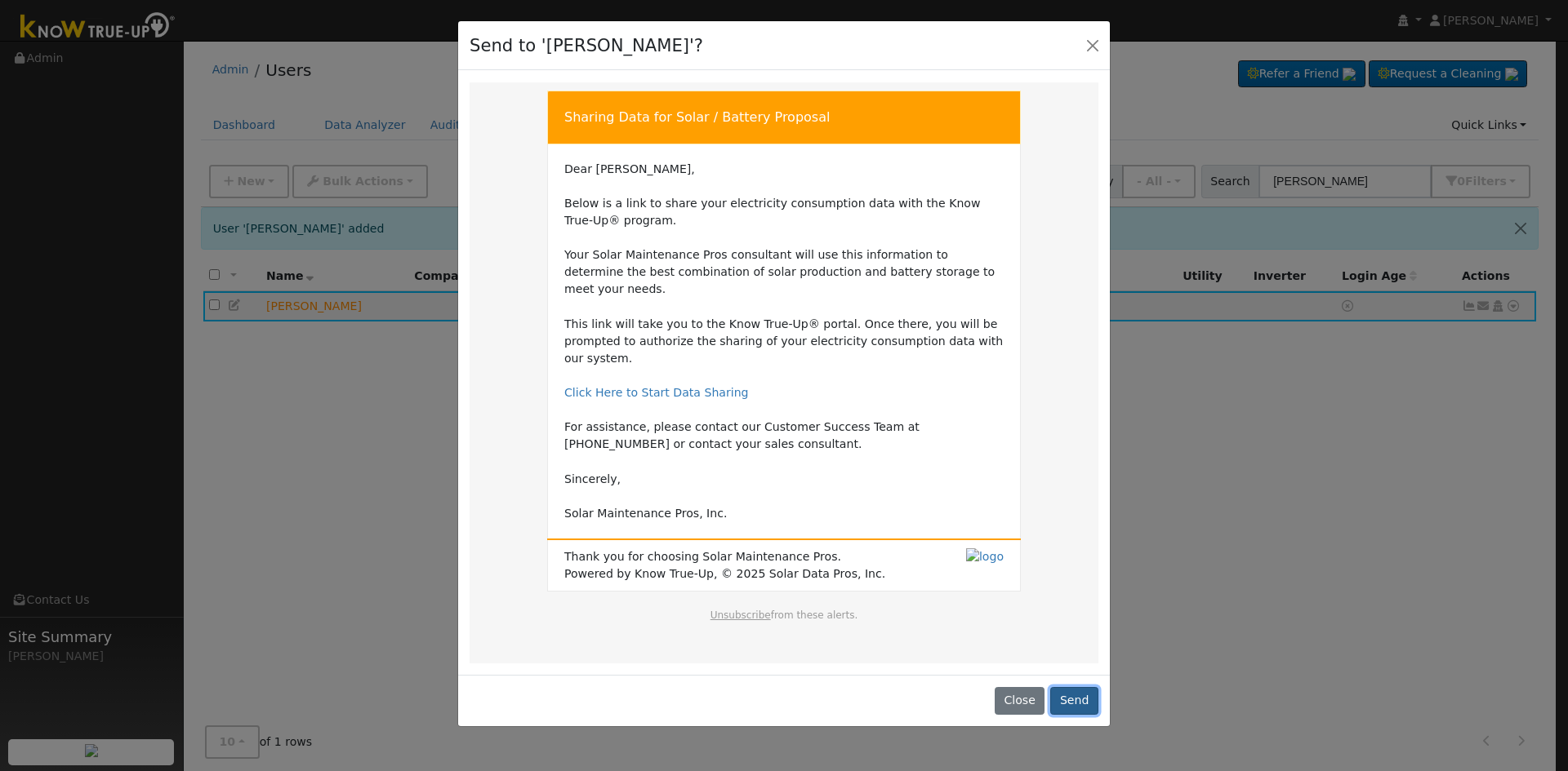
click at [1076, 687] on button "Send" at bounding box center [1074, 700] width 48 height 28
